Goal: Task Accomplishment & Management: Use online tool/utility

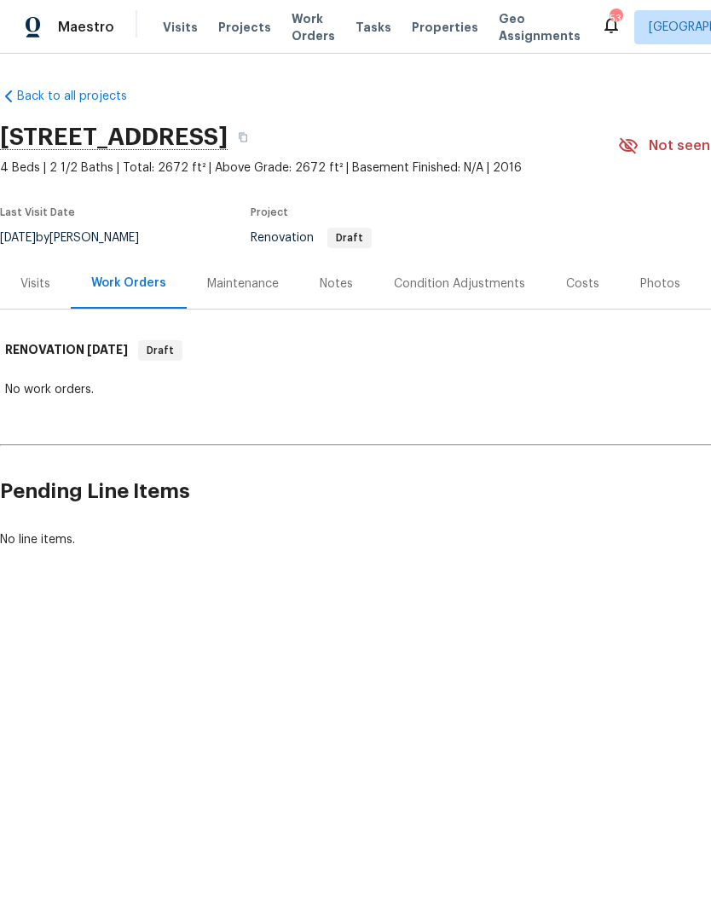
click at [480, 293] on div "Condition Adjustments" at bounding box center [460, 283] width 172 height 50
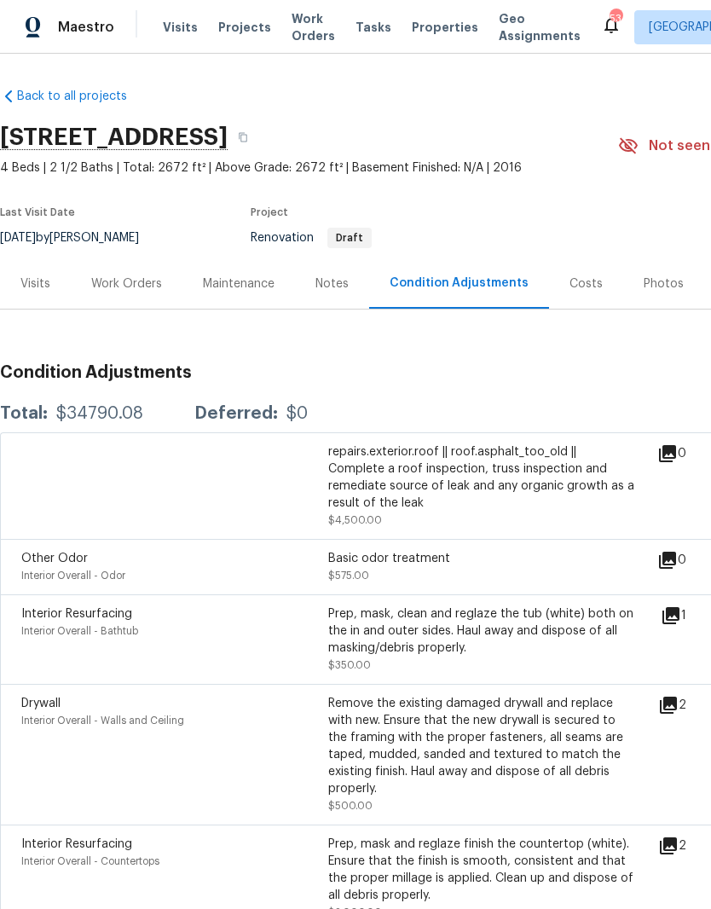
click at [342, 275] on div "Notes" at bounding box center [332, 283] width 33 height 17
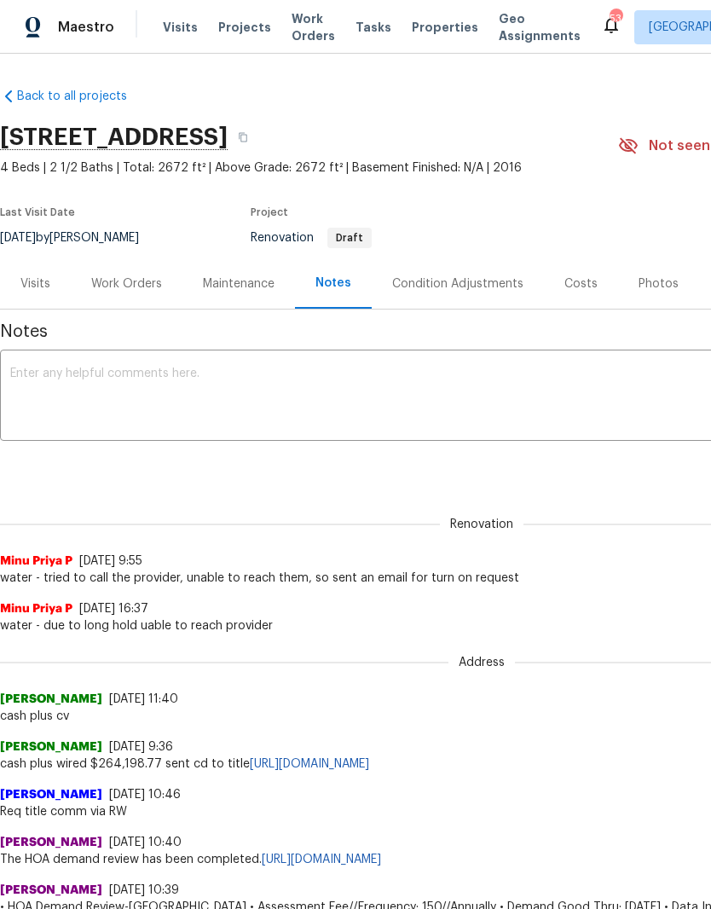
click at [114, 276] on div "Work Orders" at bounding box center [126, 283] width 71 height 17
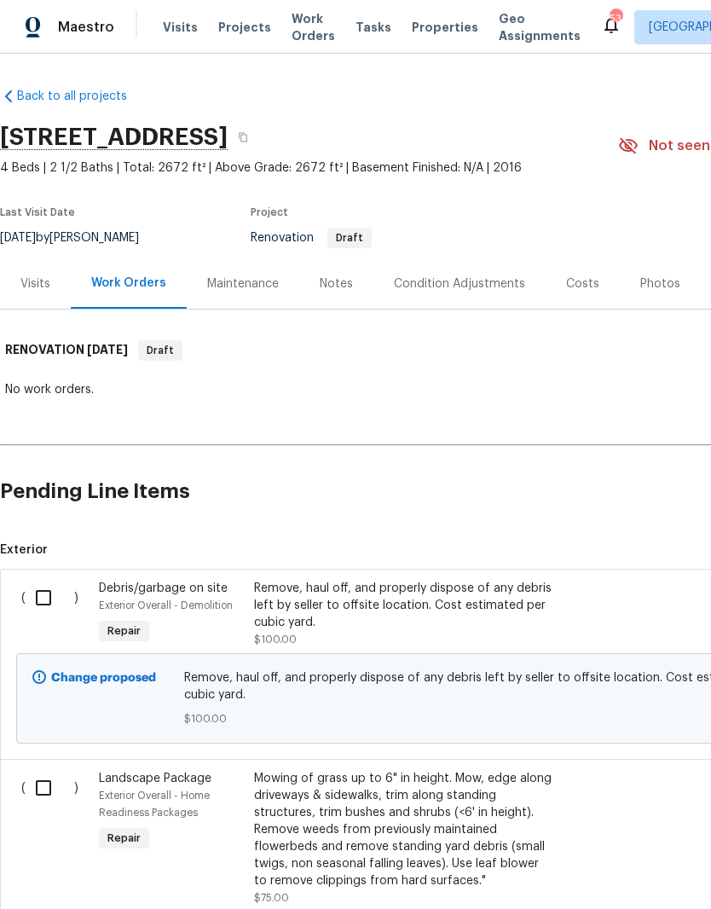
click at [42, 594] on input "checkbox" at bounding box center [50, 598] width 49 height 36
checkbox input "true"
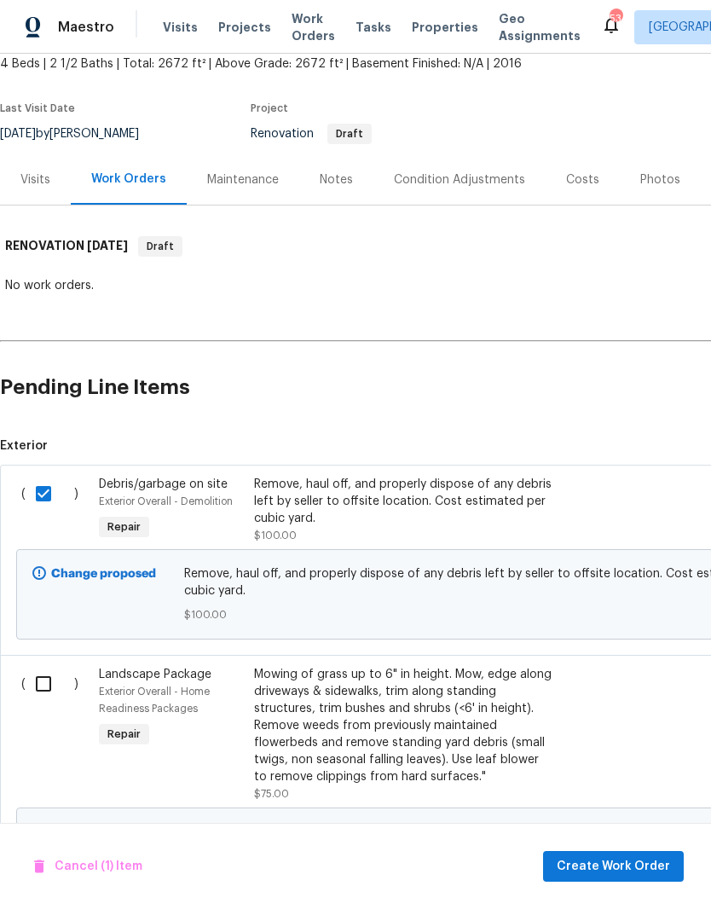
scroll to position [295, 0]
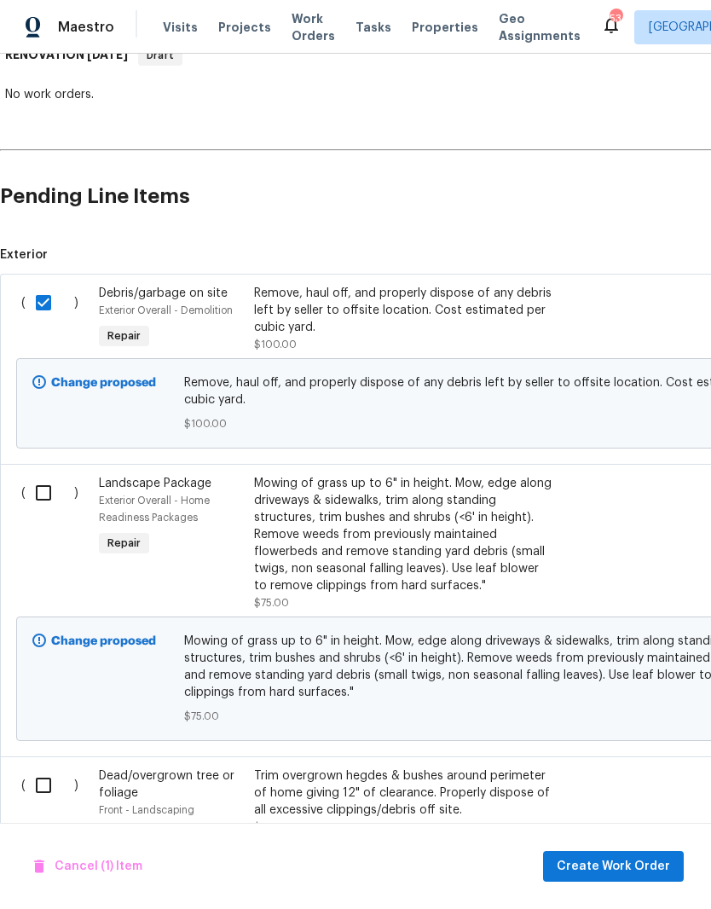
click at [42, 495] on input "checkbox" at bounding box center [50, 493] width 49 height 36
checkbox input "true"
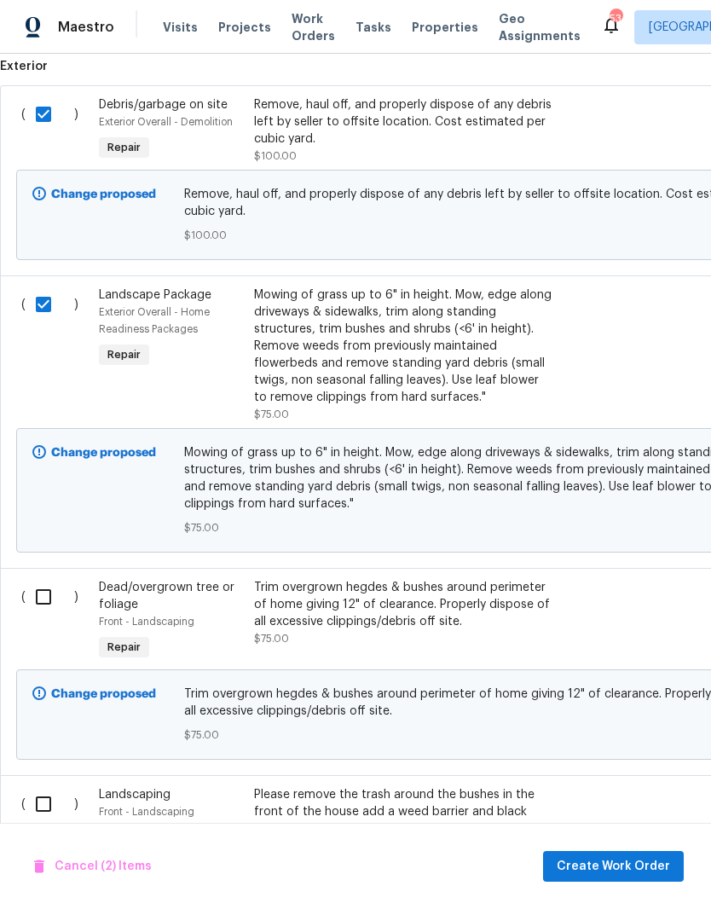
scroll to position [484, 0]
click at [43, 607] on input "checkbox" at bounding box center [50, 597] width 49 height 36
checkbox input "true"
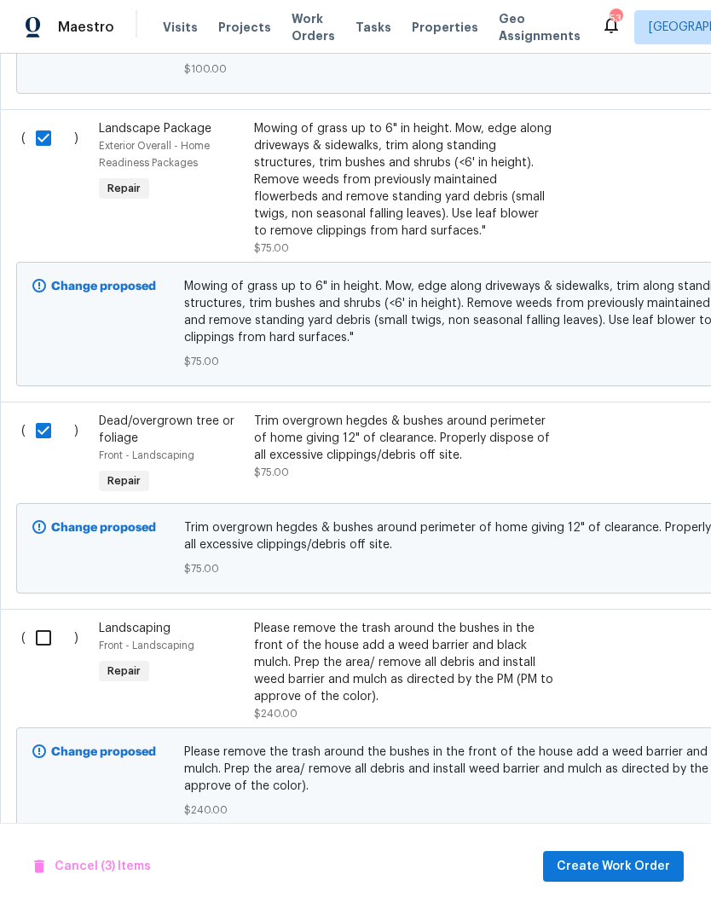
scroll to position [640, 0]
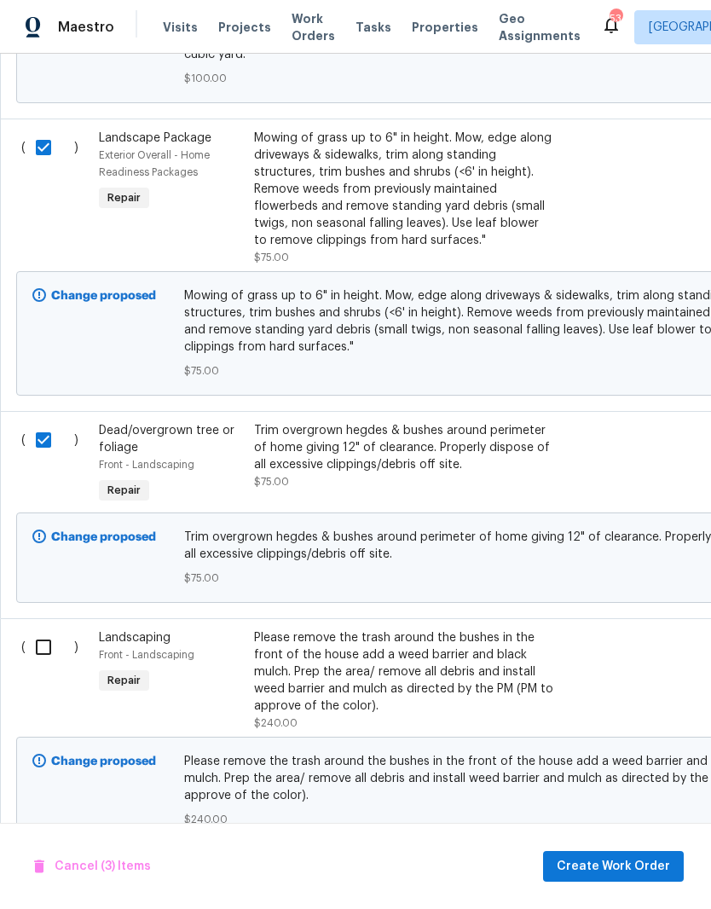
click at [49, 655] on input "checkbox" at bounding box center [50, 647] width 49 height 36
checkbox input "true"
click at [608, 870] on span "Create Work Order" at bounding box center [613, 866] width 113 height 21
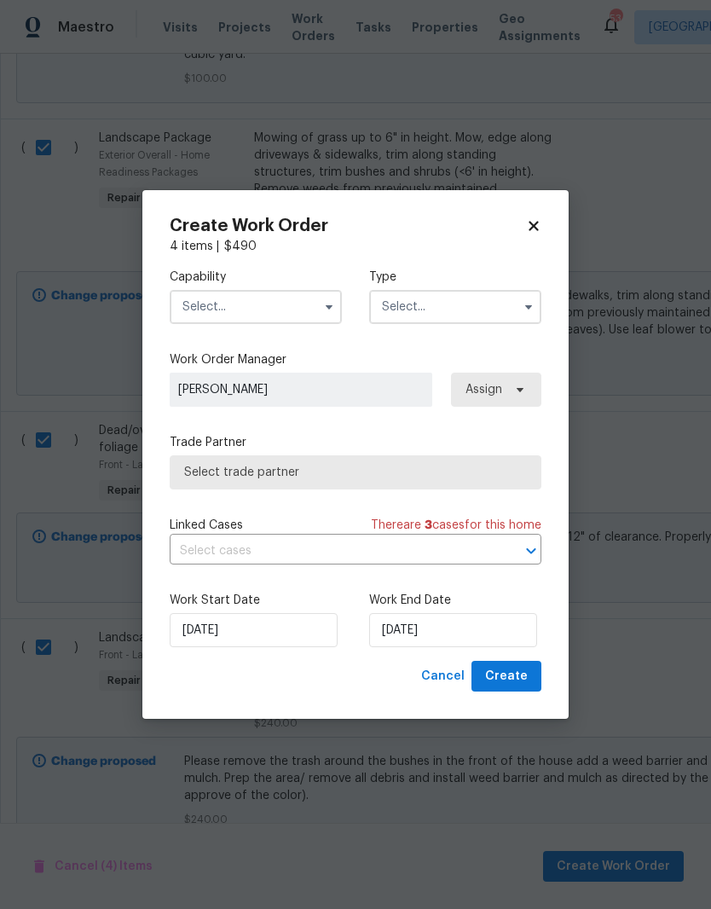
click at [288, 309] on input "text" at bounding box center [256, 307] width 172 height 34
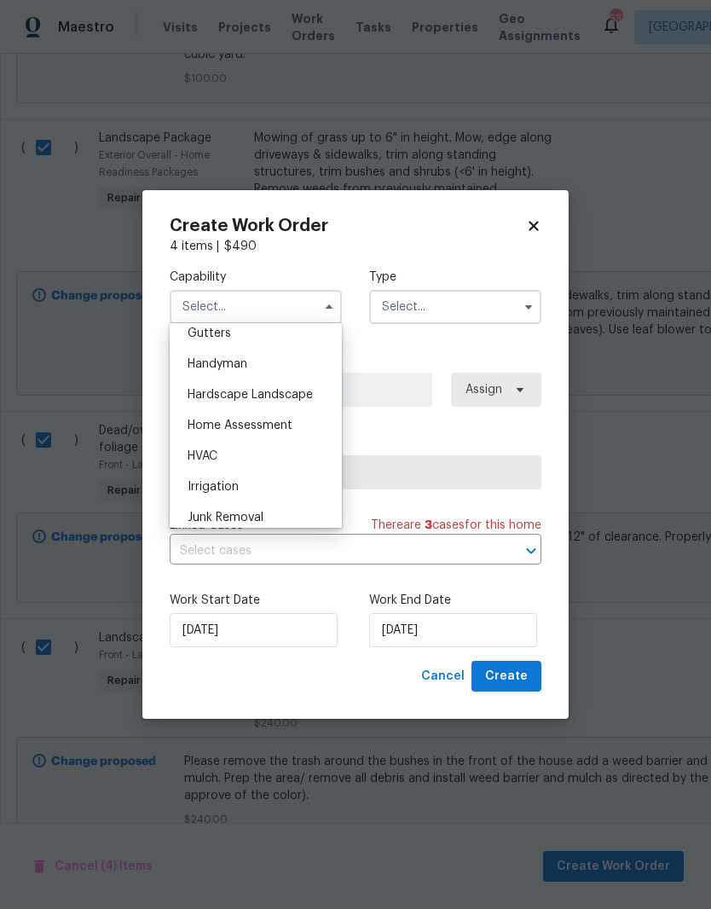
scroll to position [924, 0]
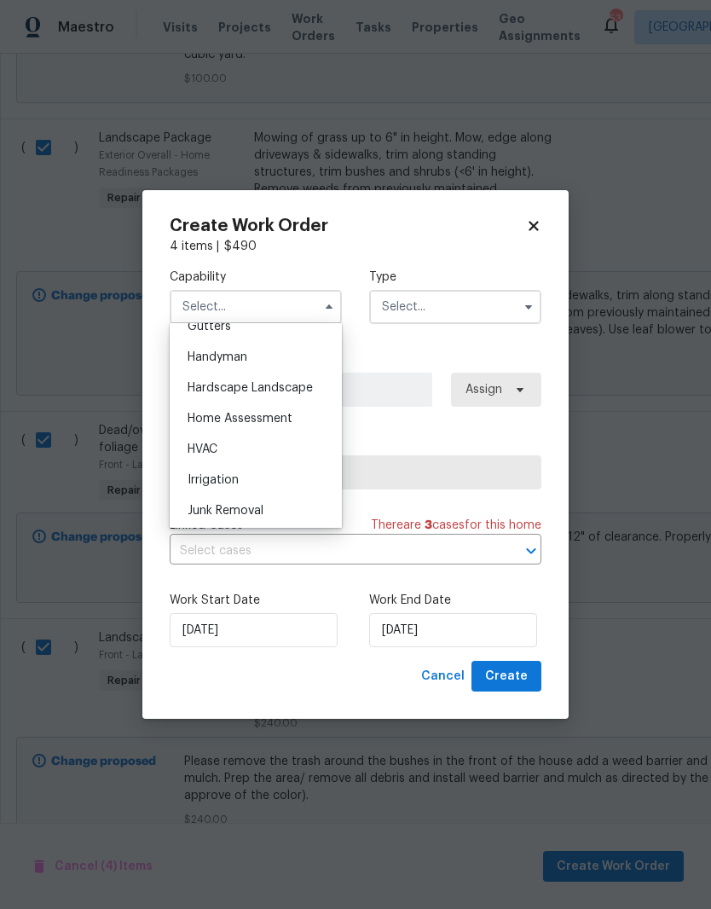
click at [299, 396] on div "Hardscape Landscape" at bounding box center [256, 388] width 164 height 31
type input "Hardscape Landscape"
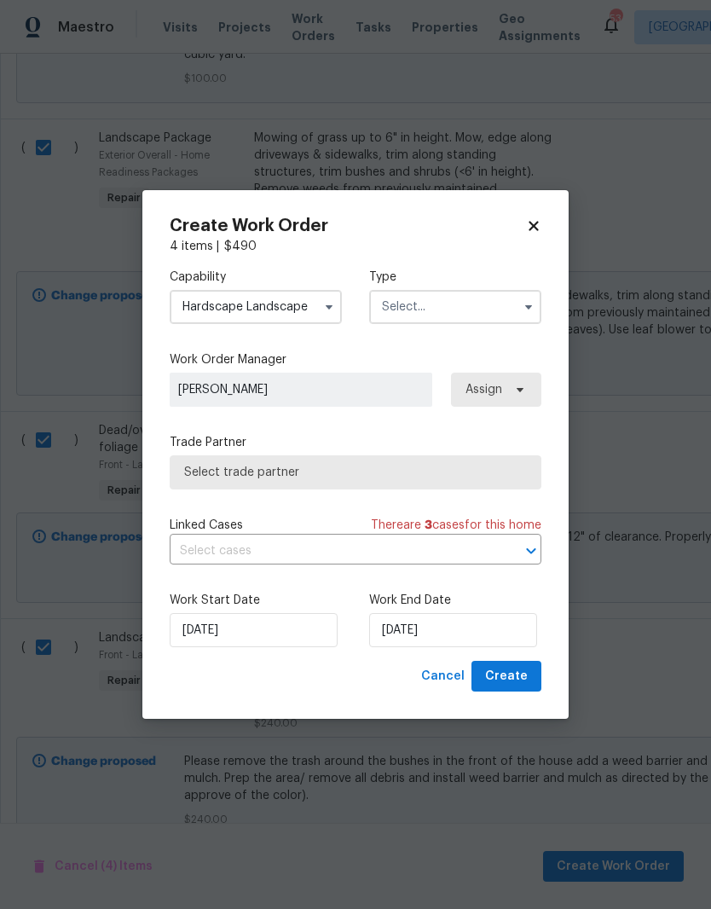
click at [476, 315] on input "text" at bounding box center [455, 307] width 172 height 34
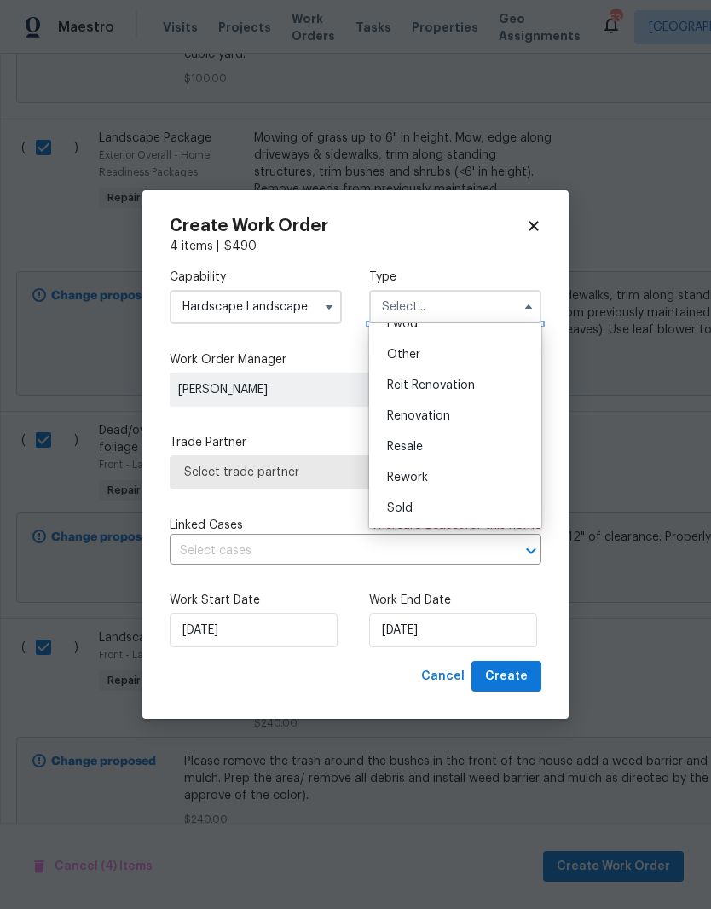
scroll to position [203, 0]
click at [443, 424] on div "Renovation" at bounding box center [456, 416] width 164 height 31
type input "Renovation"
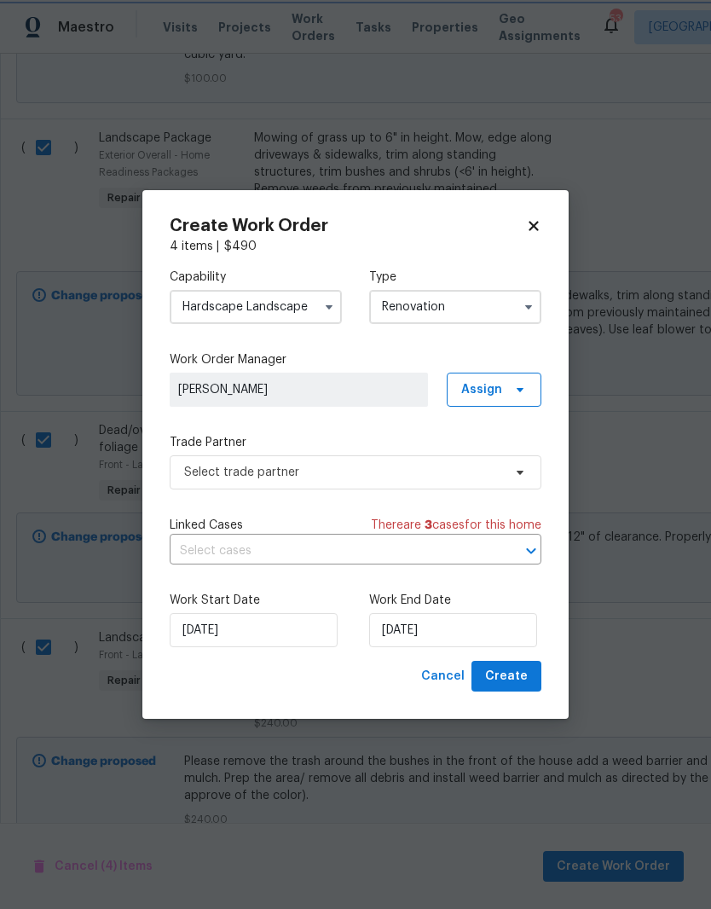
scroll to position [0, 0]
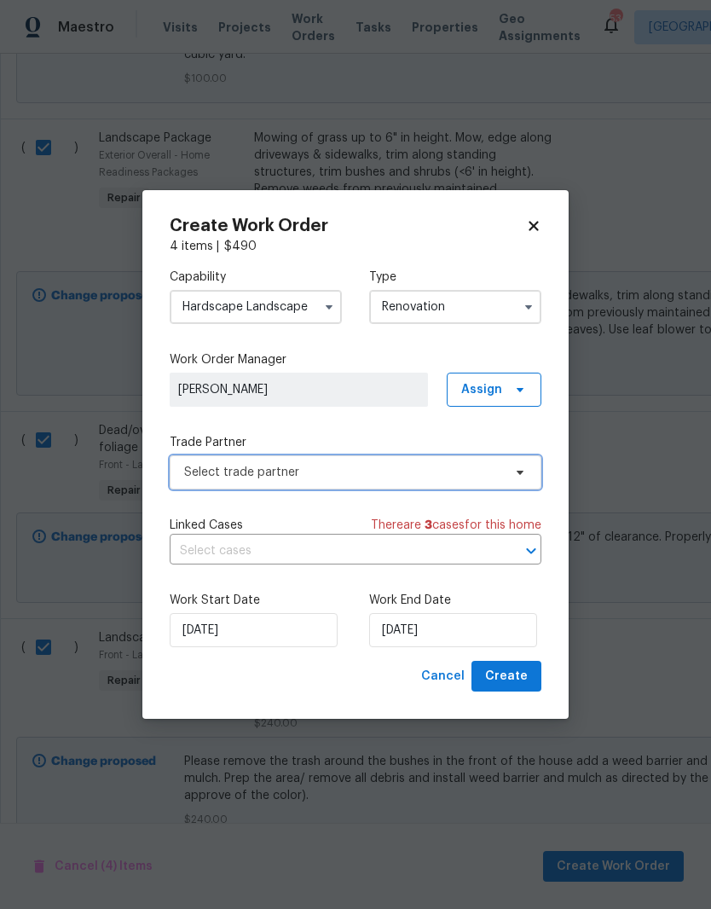
click at [375, 478] on span "Select trade partner" at bounding box center [343, 472] width 318 height 17
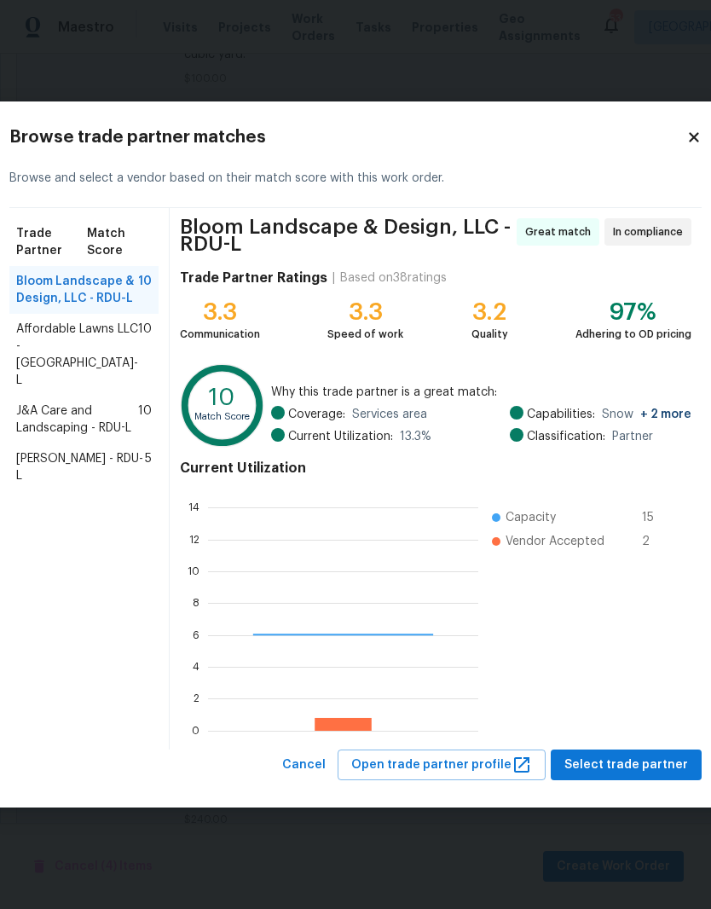
scroll to position [239, 270]
click at [52, 380] on span "Affordable Lawns LLC - RDU-L" at bounding box center [77, 355] width 122 height 68
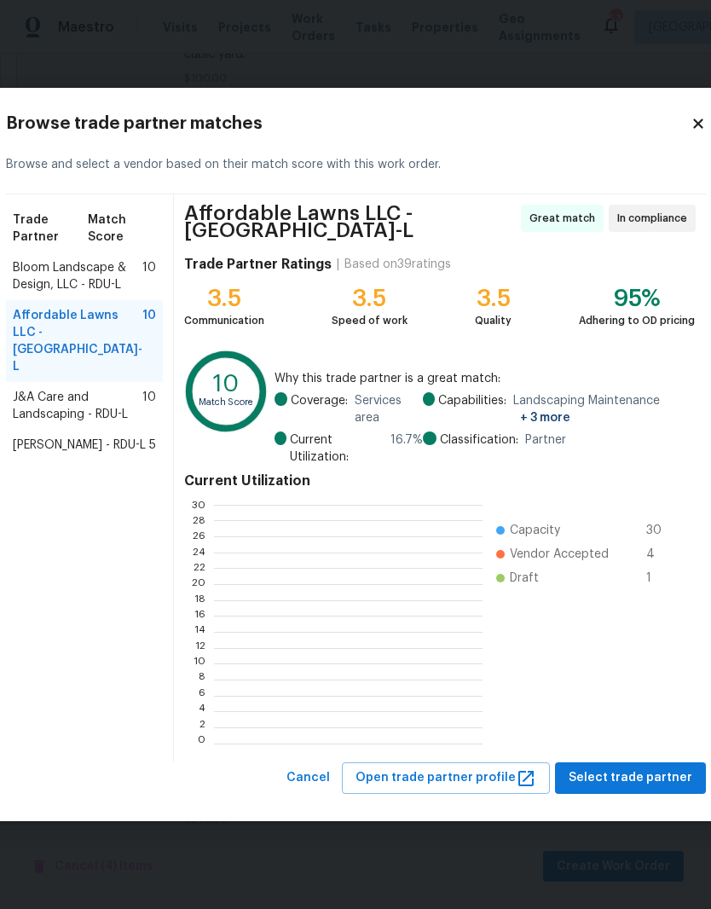
scroll to position [2, 2]
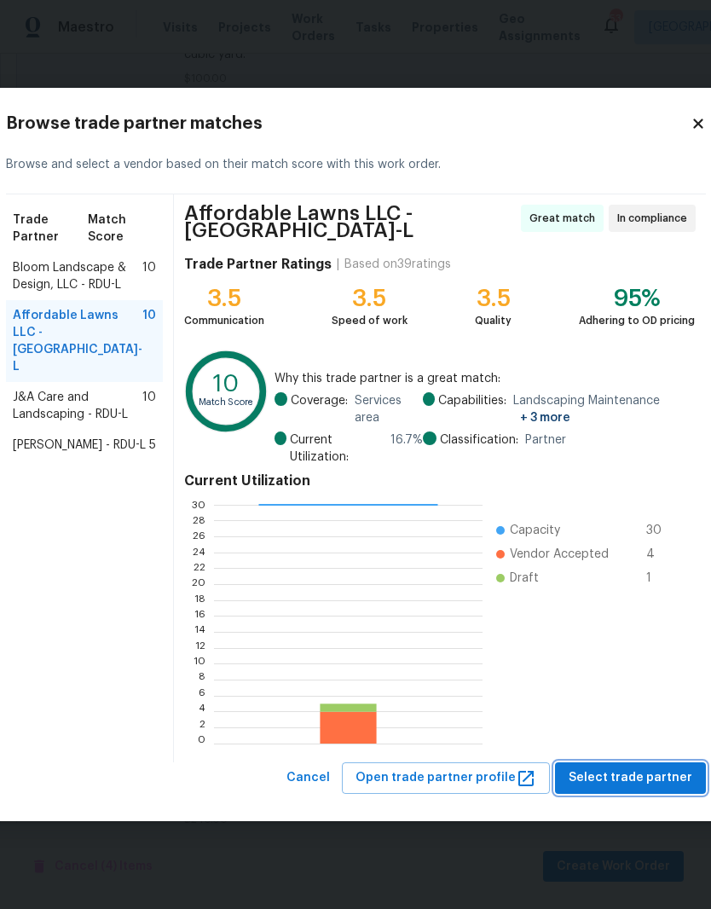
click at [611, 773] on span "Select trade partner" at bounding box center [631, 778] width 124 height 21
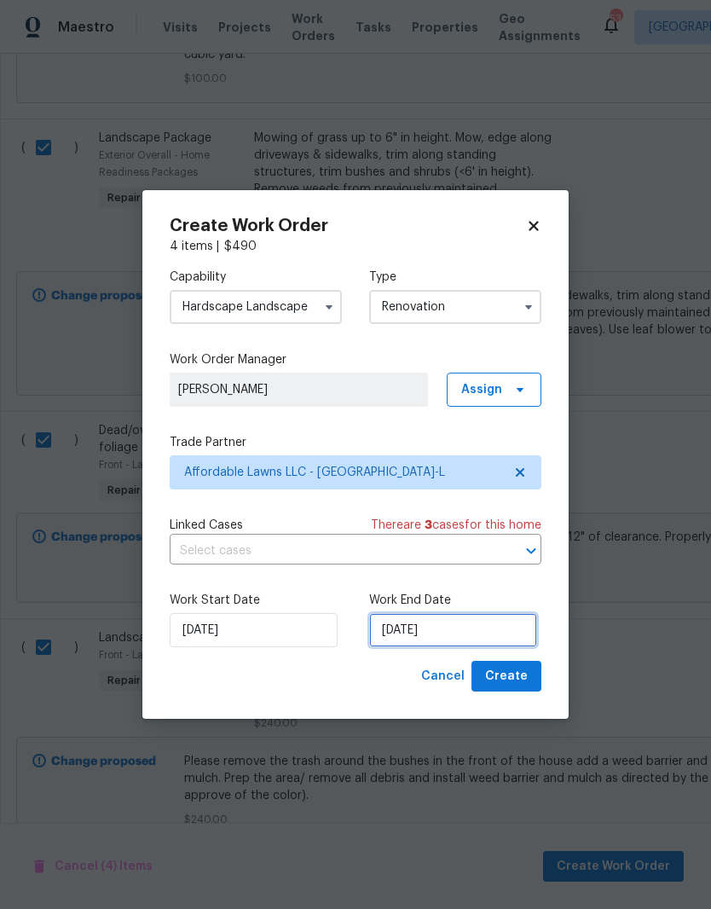
click at [429, 635] on input "10/6/2025" at bounding box center [453, 630] width 168 height 34
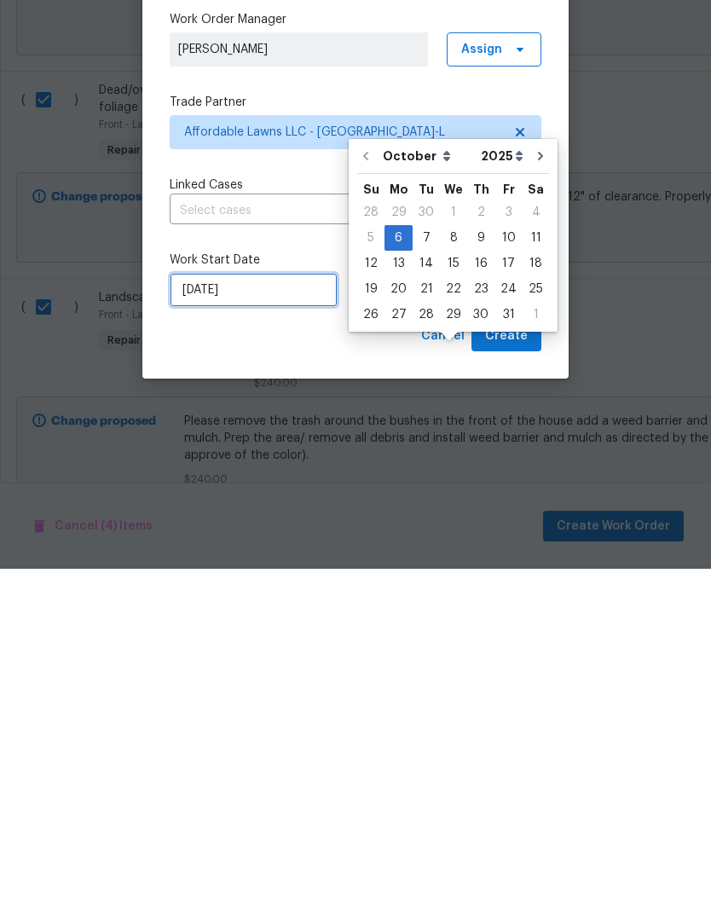
click at [258, 613] on input "10/6/2025" at bounding box center [254, 630] width 168 height 34
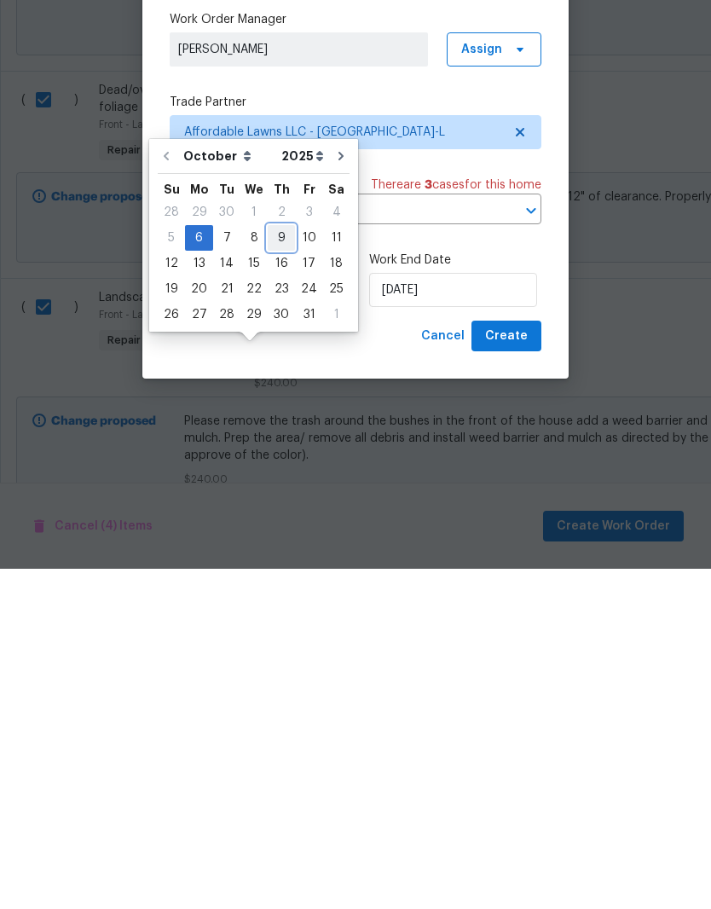
click at [283, 566] on div "9" at bounding box center [281, 578] width 27 height 24
type input "10/9/2025"
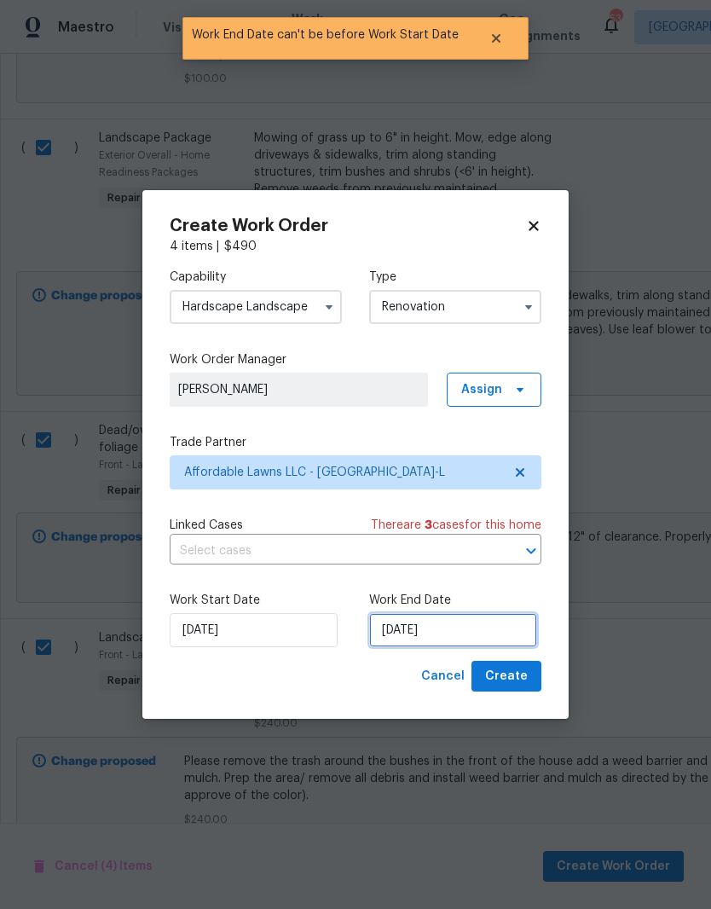
click at [448, 633] on input "10/9/2025" at bounding box center [453, 630] width 168 height 34
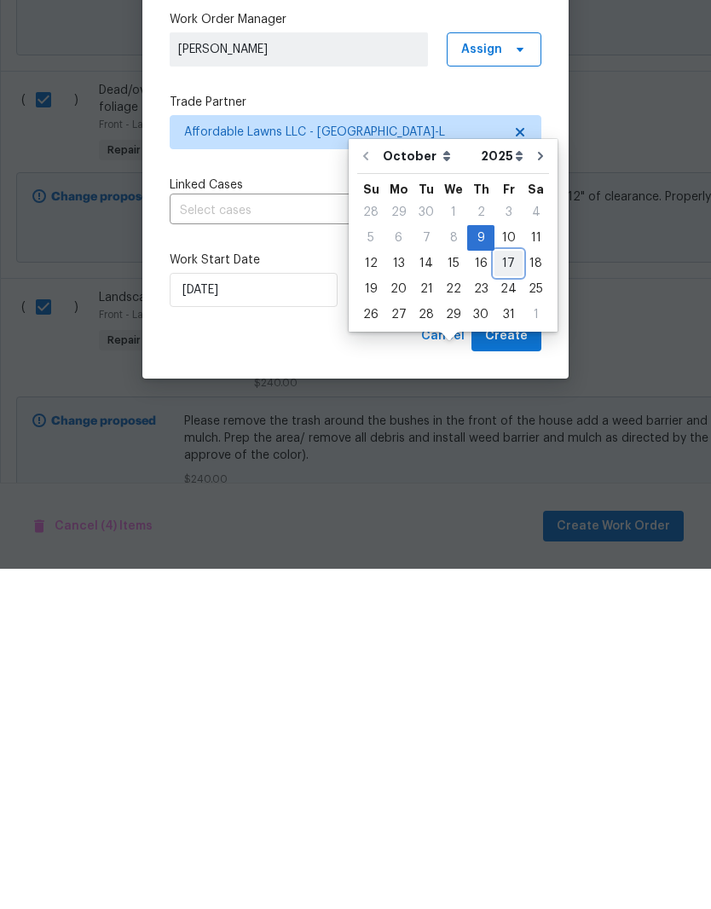
click at [508, 592] on div "17" at bounding box center [509, 604] width 28 height 24
type input "10/17/2025"
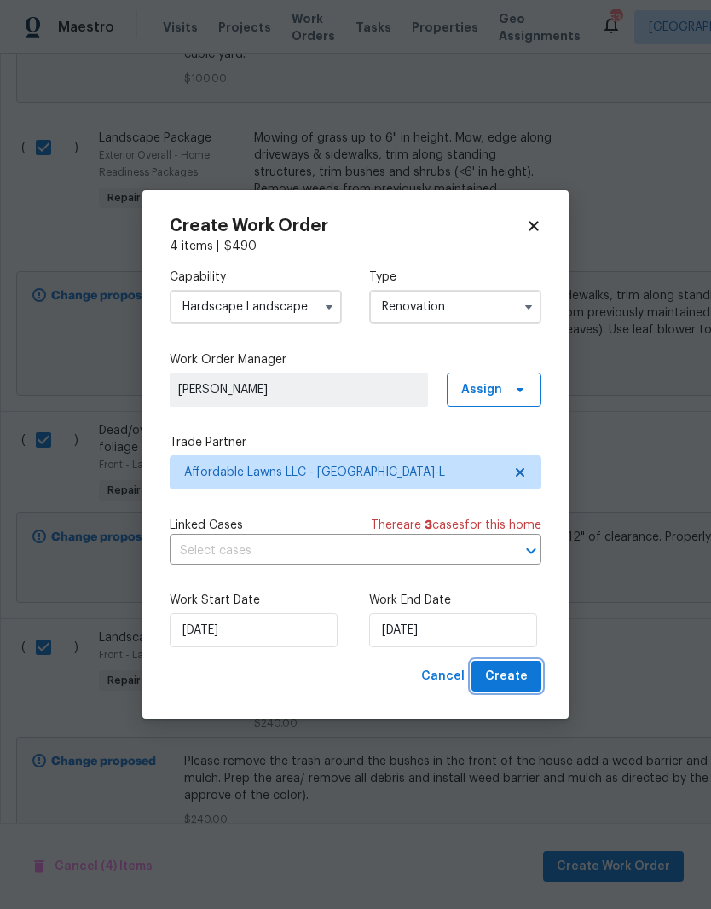
click at [521, 677] on span "Create" at bounding box center [506, 676] width 43 height 21
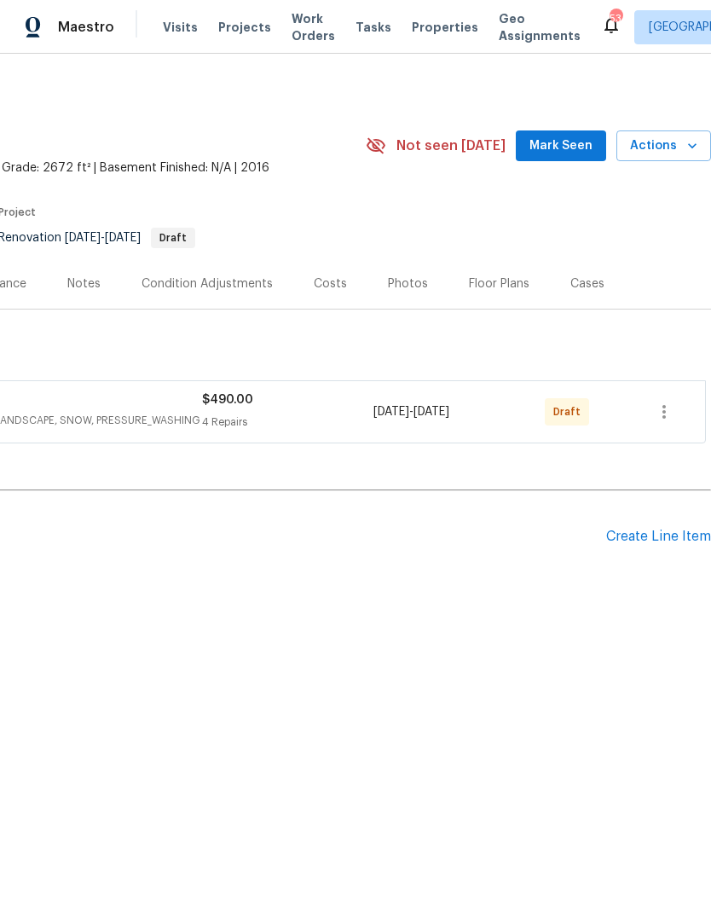
scroll to position [0, 252]
click at [674, 412] on icon "button" at bounding box center [664, 412] width 20 height 20
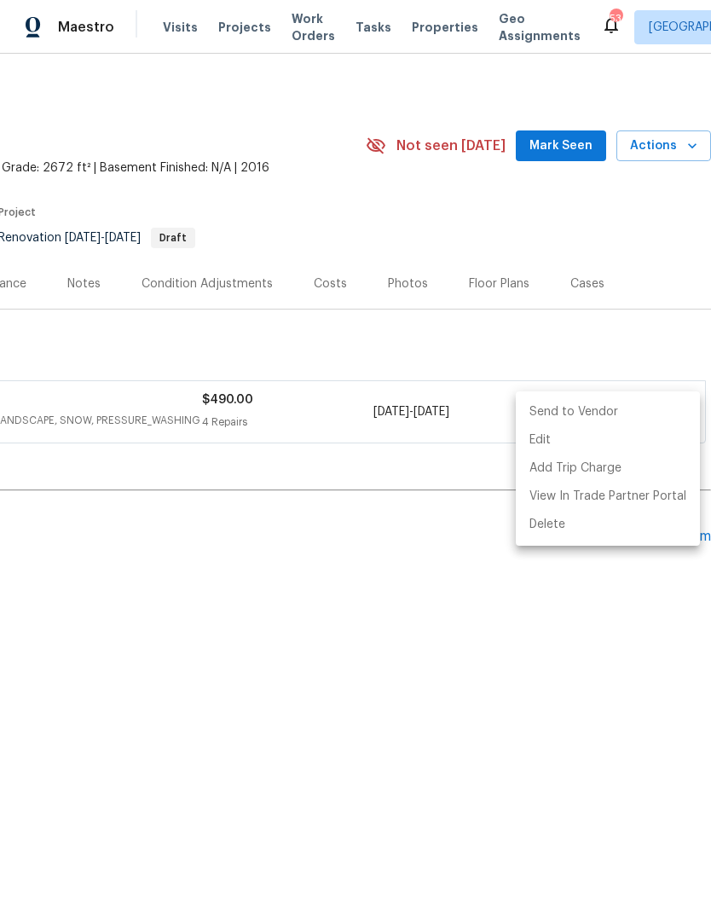
click at [629, 414] on li "Send to Vendor" at bounding box center [608, 412] width 184 height 28
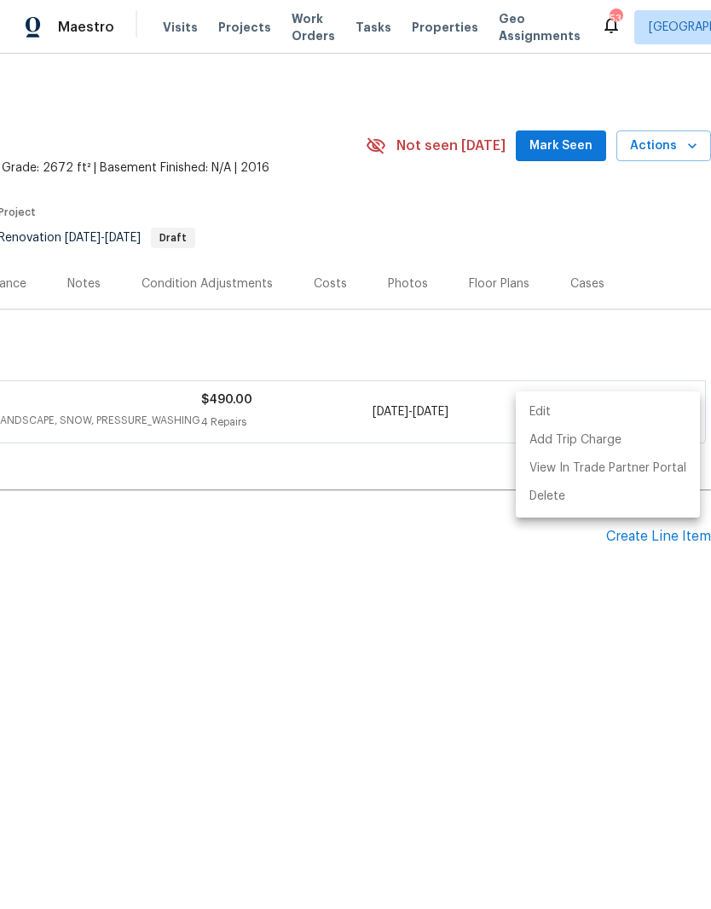
click at [476, 649] on div at bounding box center [355, 454] width 711 height 909
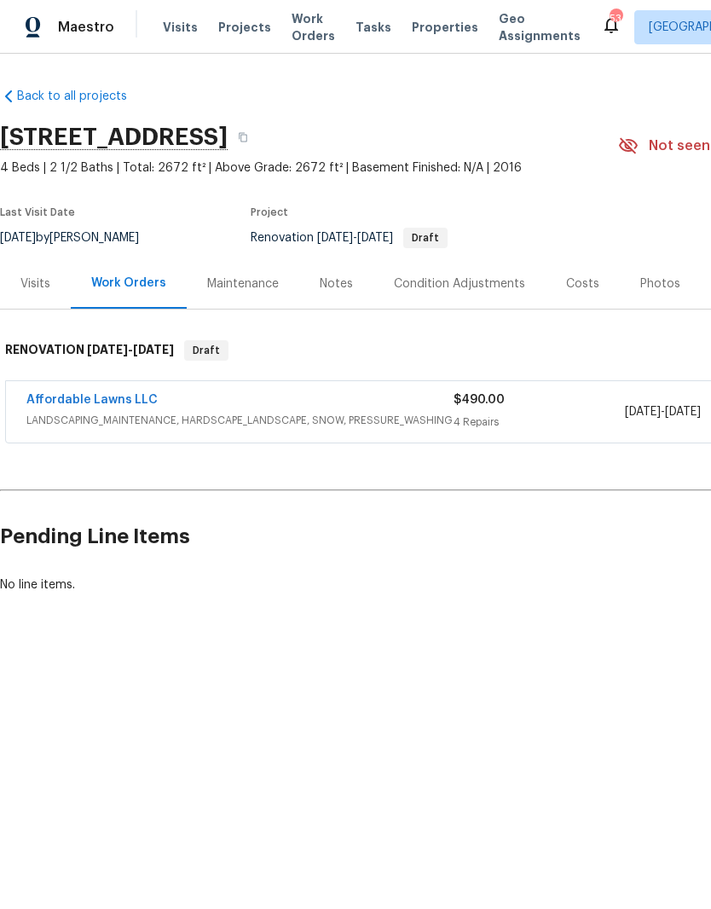
scroll to position [0, 0]
